Goal: Navigation & Orientation: Go to known website

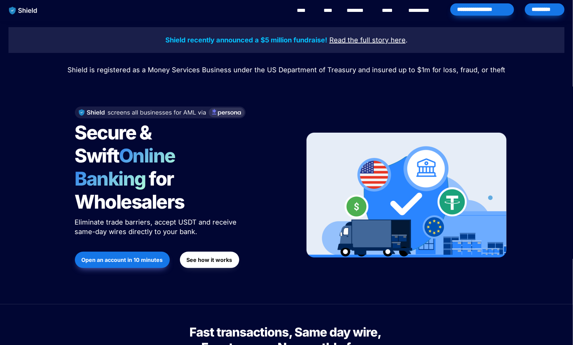
click at [142, 139] on span "Secure & Swift" at bounding box center [115, 144] width 80 height 46
click at [181, 83] on div at bounding box center [286, 84] width 237 height 17
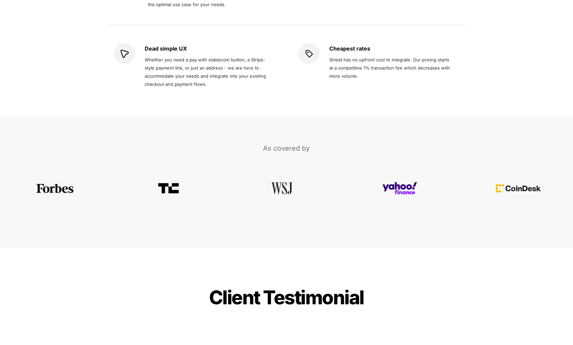
scroll to position [1221, 0]
